Goal: Information Seeking & Learning: Stay updated

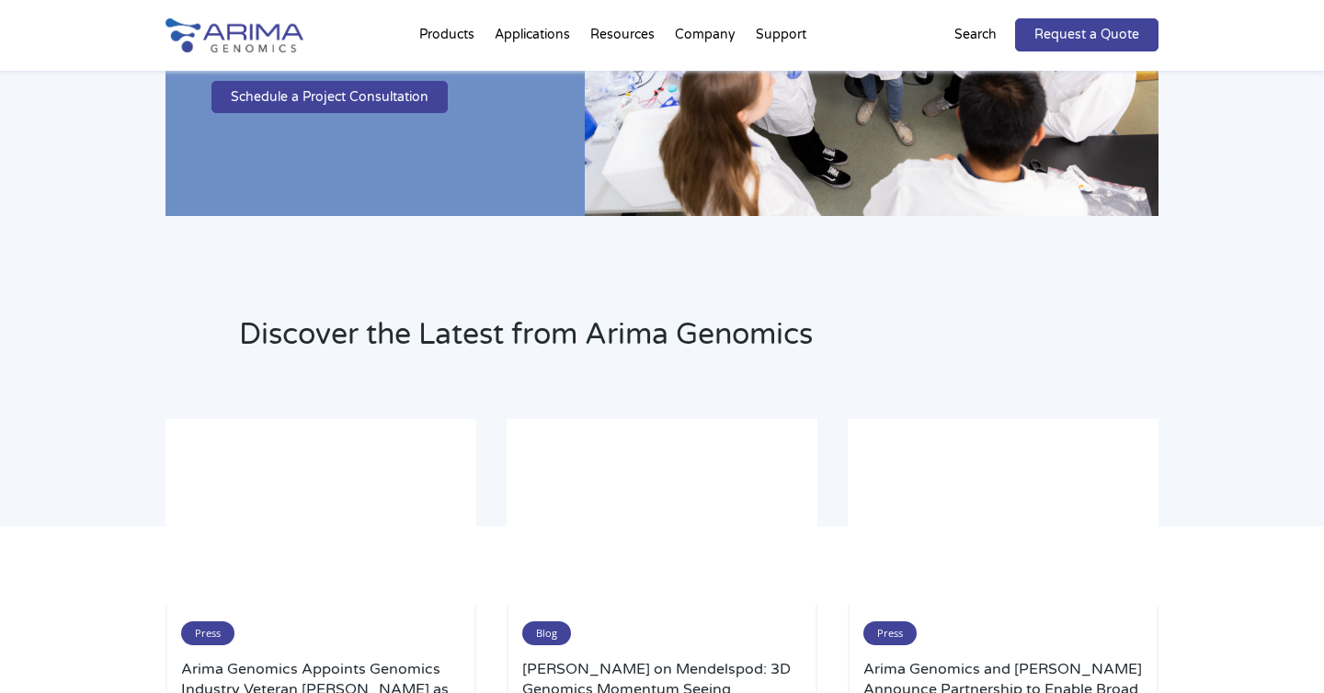
scroll to position [4465, 0]
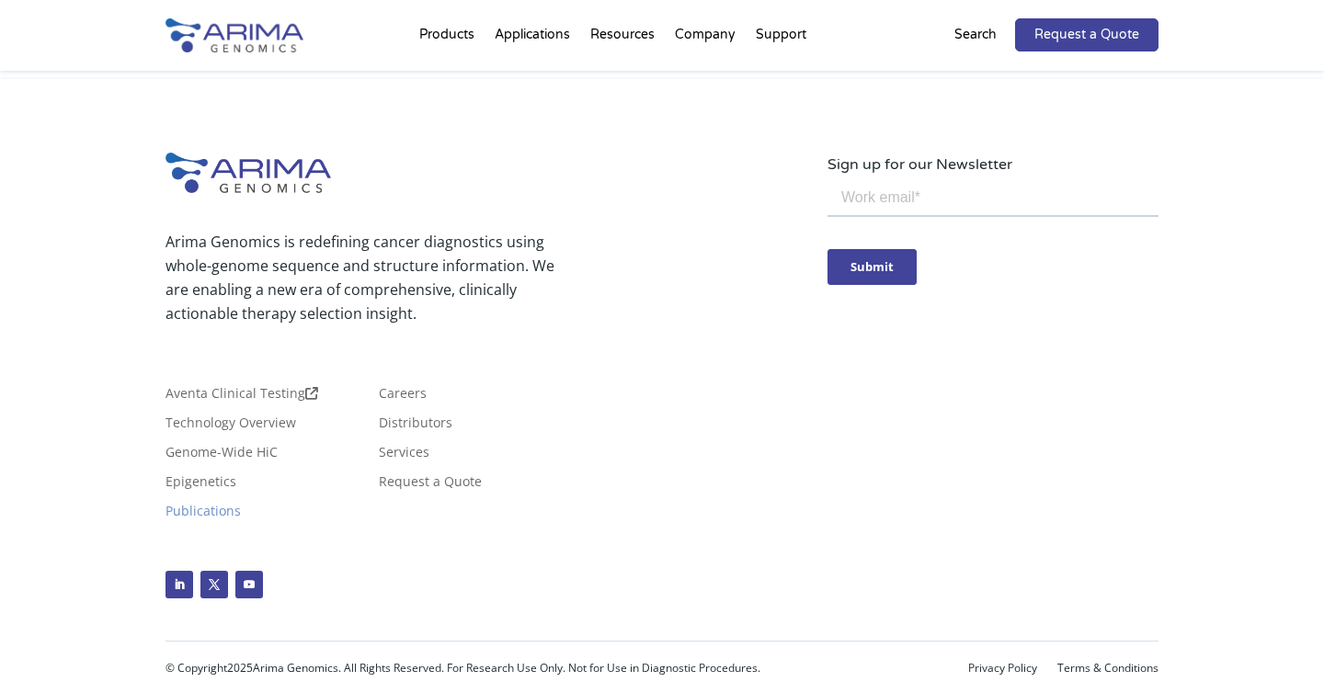
click at [241, 505] on link "Publications" at bounding box center [202, 515] width 75 height 20
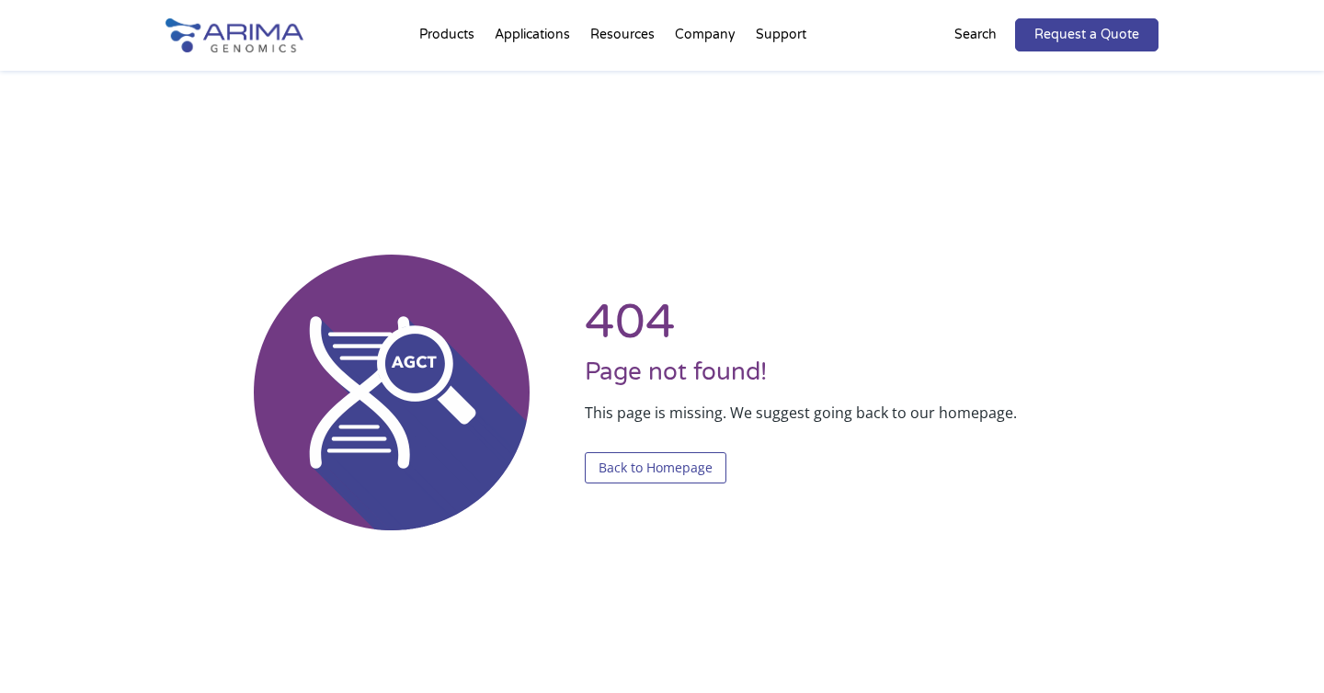
click at [616, 472] on link "Back to Homepage" at bounding box center [656, 467] width 142 height 31
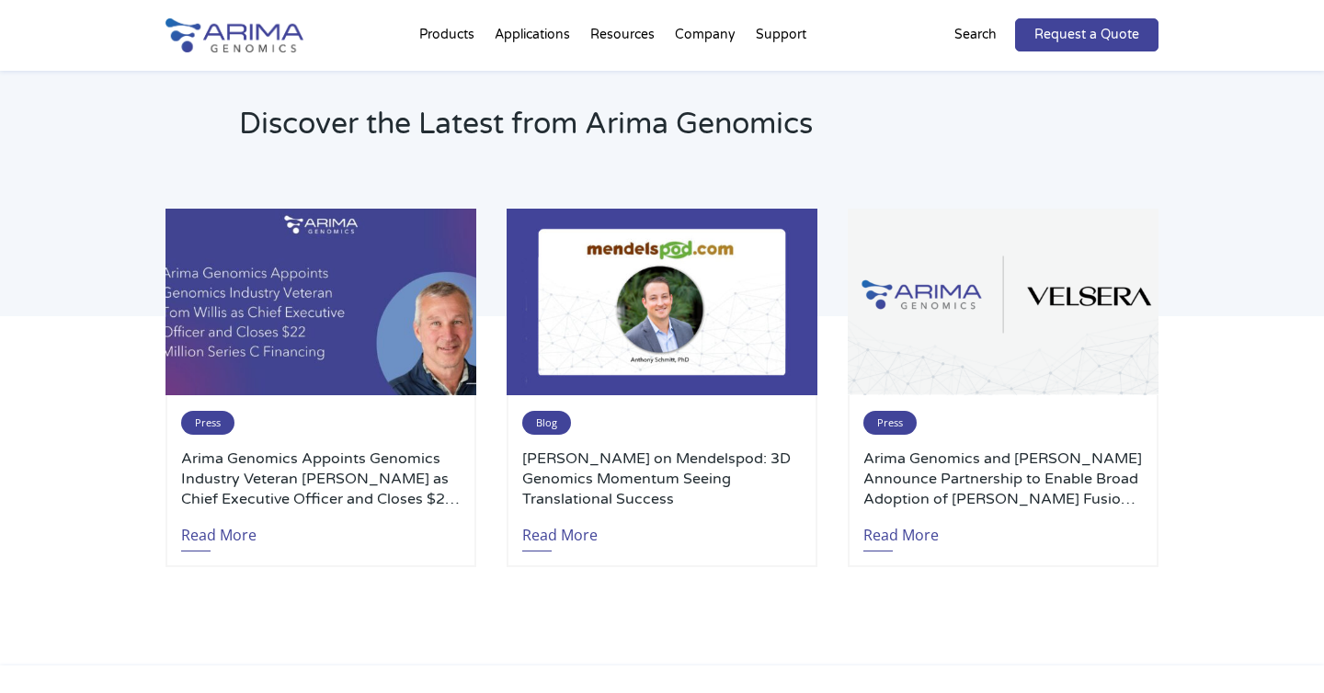
scroll to position [3842, 0]
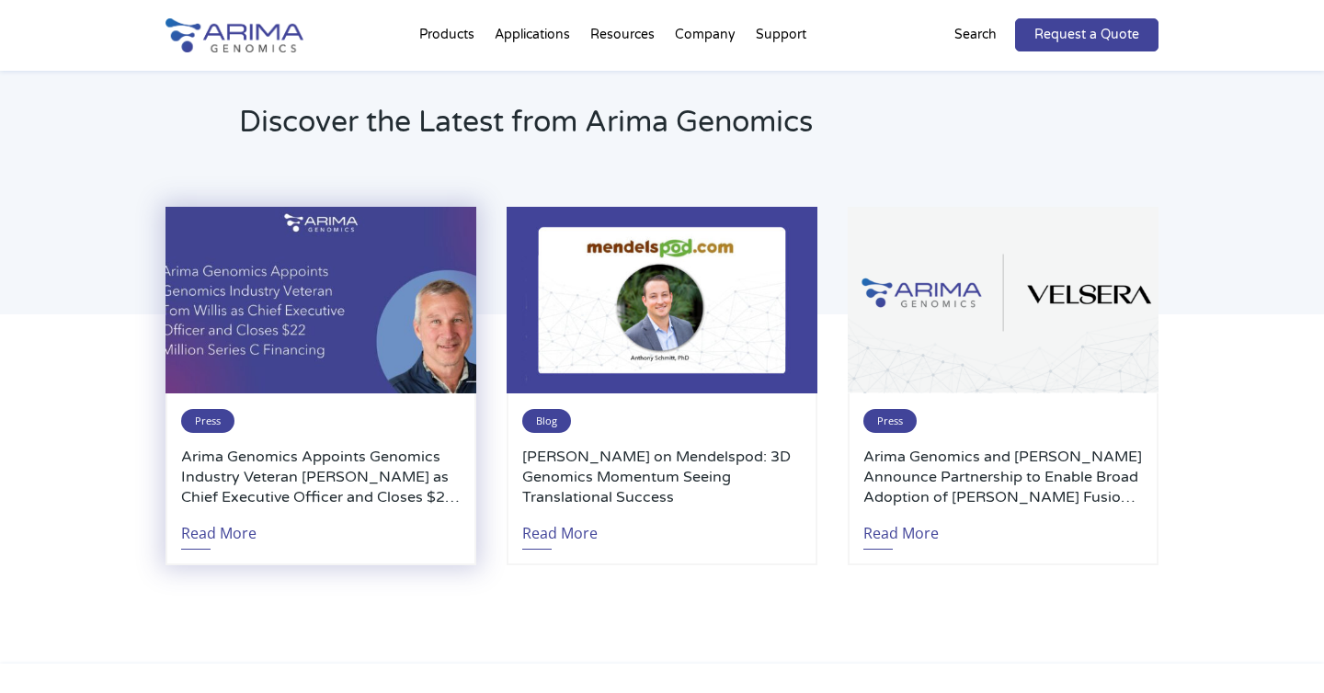
click at [310, 460] on h3 "Arima Genomics Appoints Genomics Industry Veteran [PERSON_NAME] as Chief Execut…" at bounding box center [320, 477] width 279 height 61
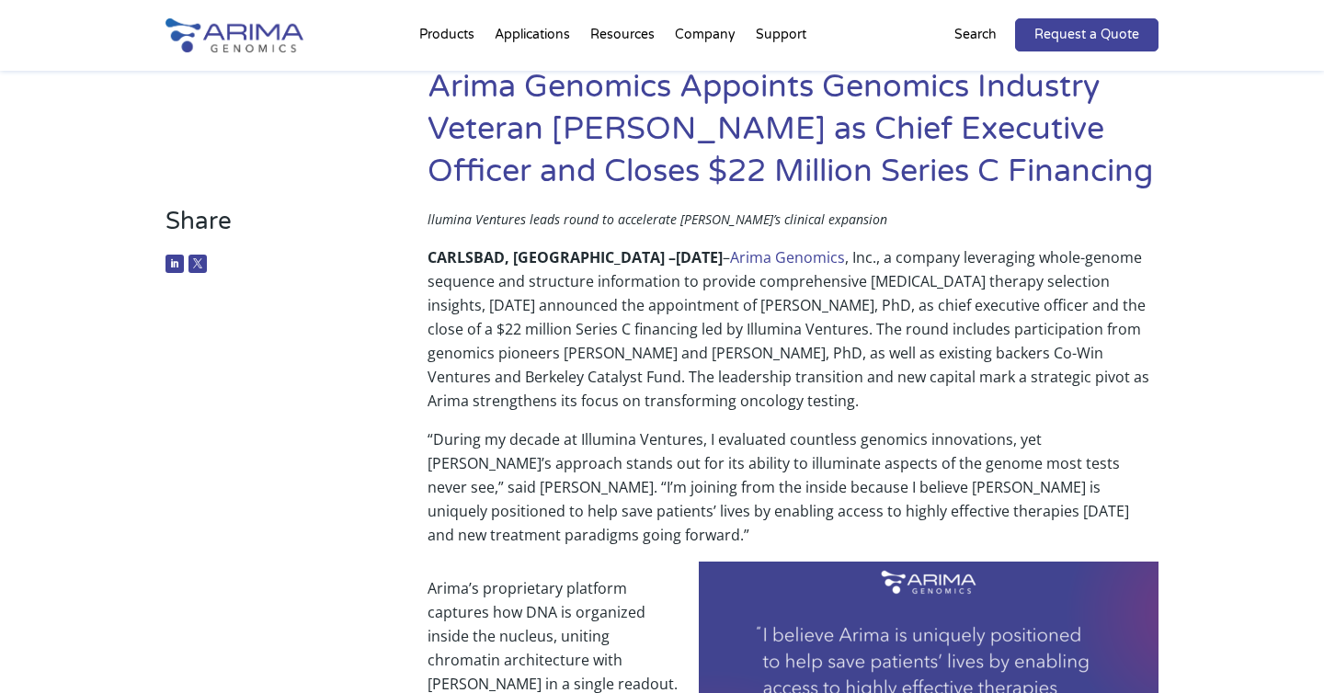
scroll to position [107, 0]
